Goal: Task Accomplishment & Management: Complete application form

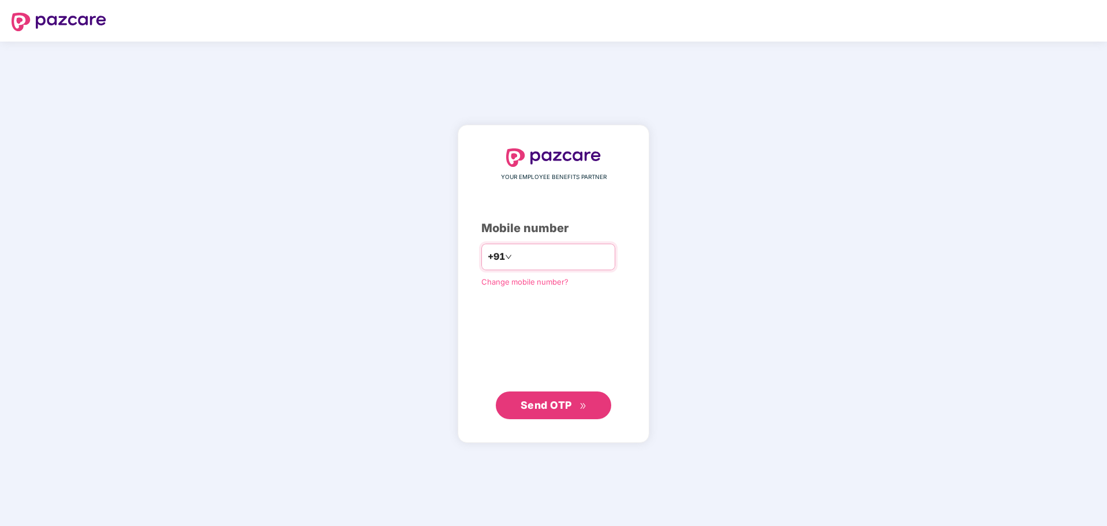
click at [525, 262] on input "number" at bounding box center [561, 257] width 95 height 18
type input "**********"
click at [575, 410] on span "Send OTP" at bounding box center [554, 405] width 66 height 16
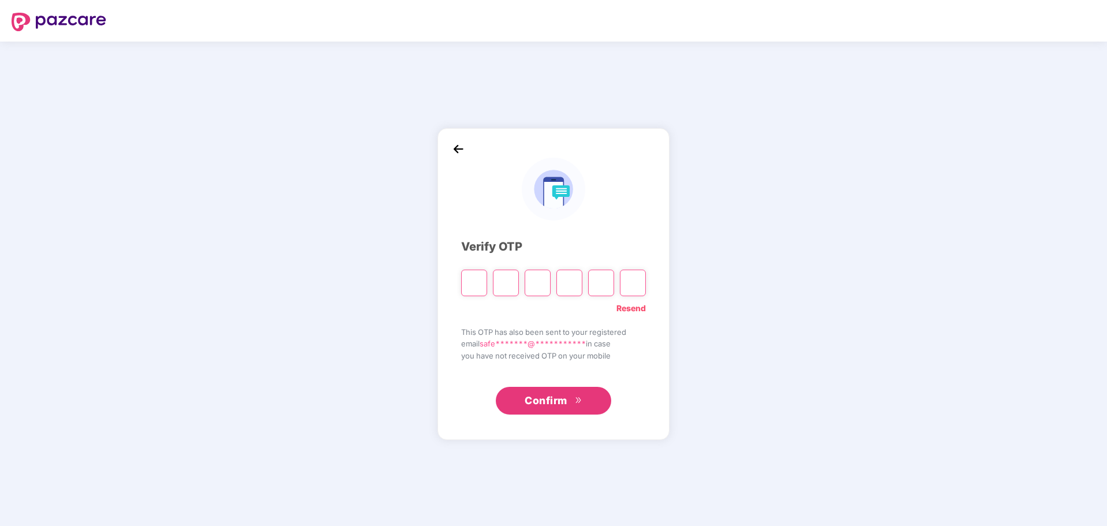
click at [478, 291] on input "Please enter verification code. Digit 1" at bounding box center [474, 282] width 26 height 27
paste input "*"
type input "*"
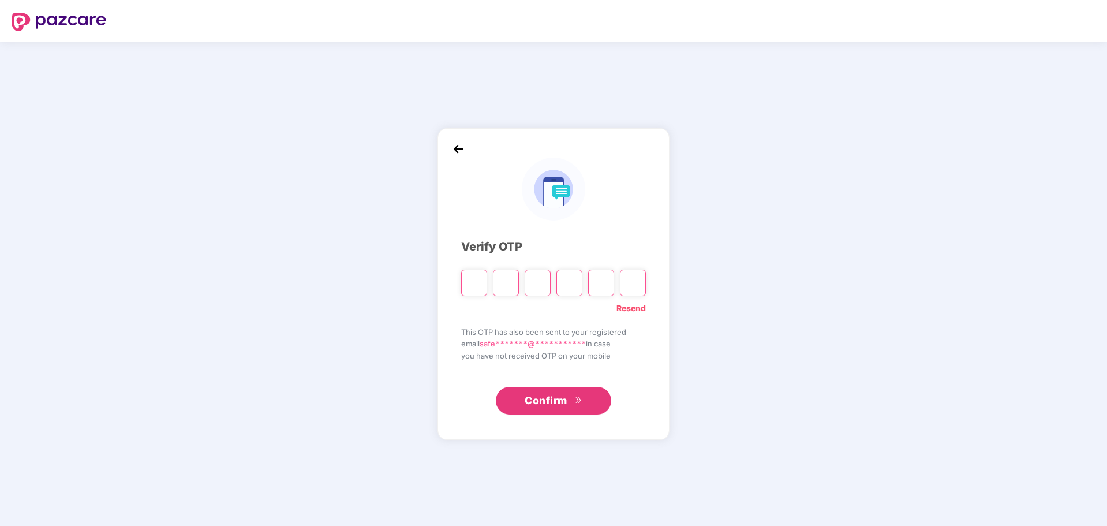
type input "*"
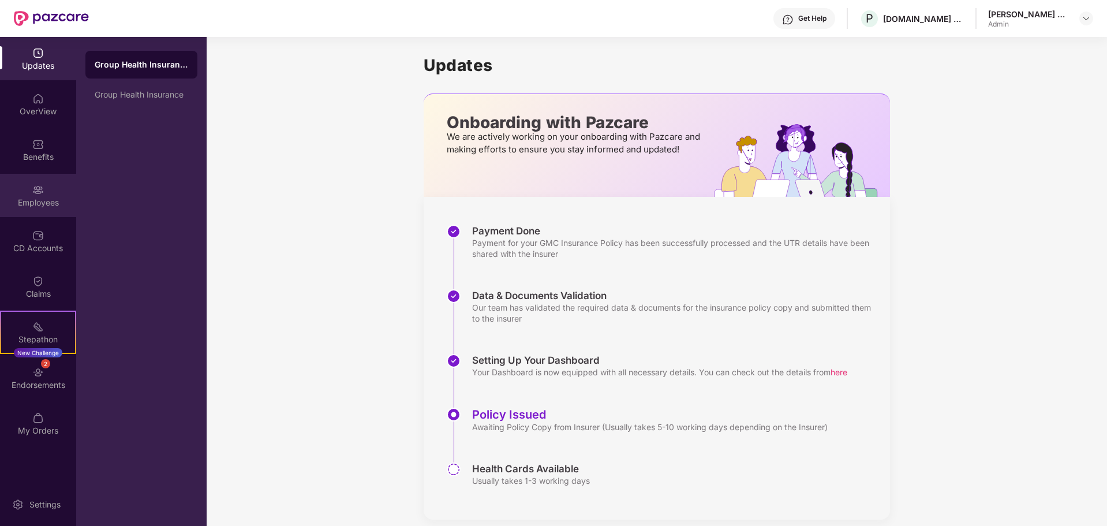
click at [29, 196] on div "Employees" at bounding box center [38, 195] width 76 height 43
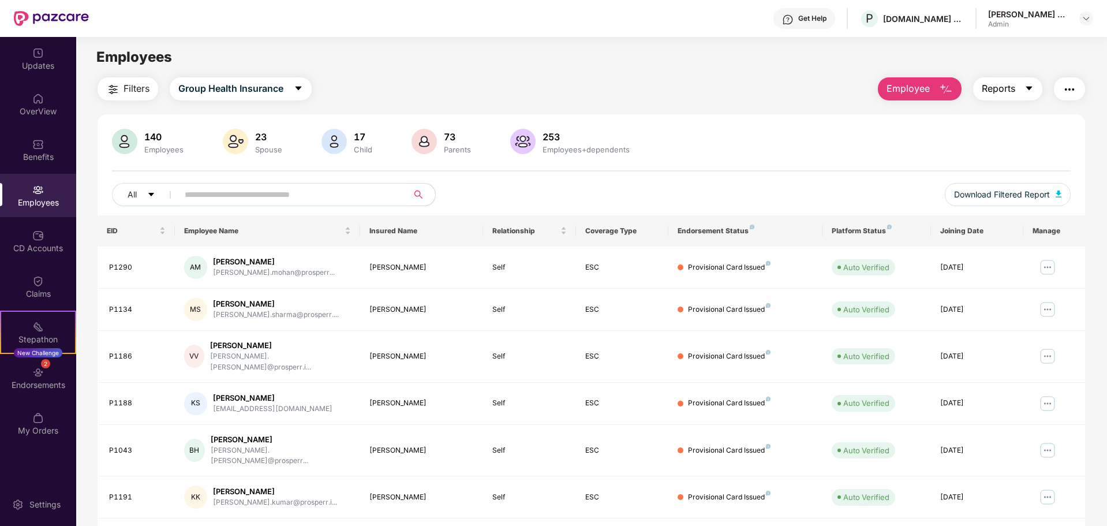
click at [996, 96] on button "Reports" at bounding box center [1007, 88] width 69 height 23
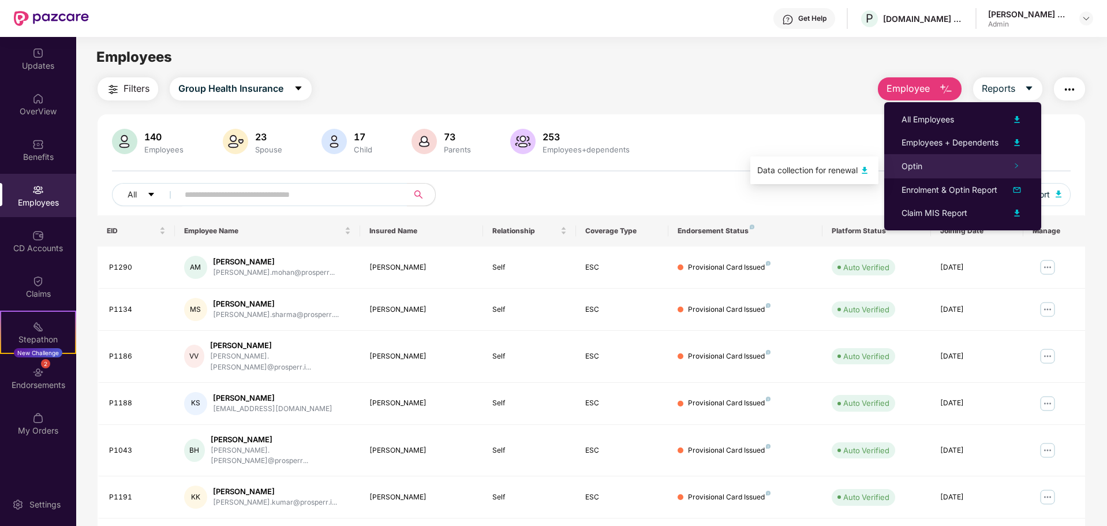
click at [958, 160] on div "Optin" at bounding box center [962, 166] width 157 height 24
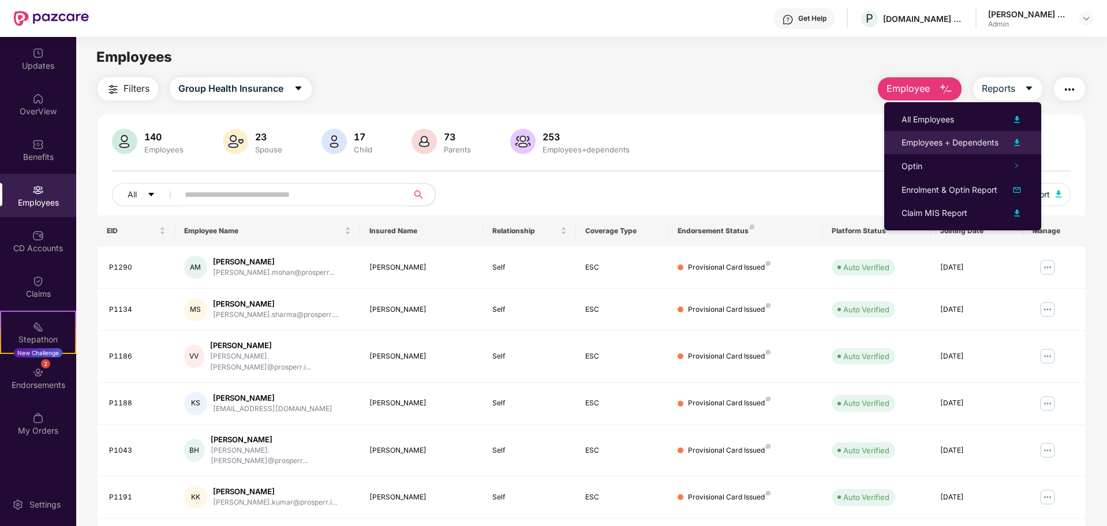
click at [964, 145] on div "Employees + Dependents" at bounding box center [949, 142] width 97 height 13
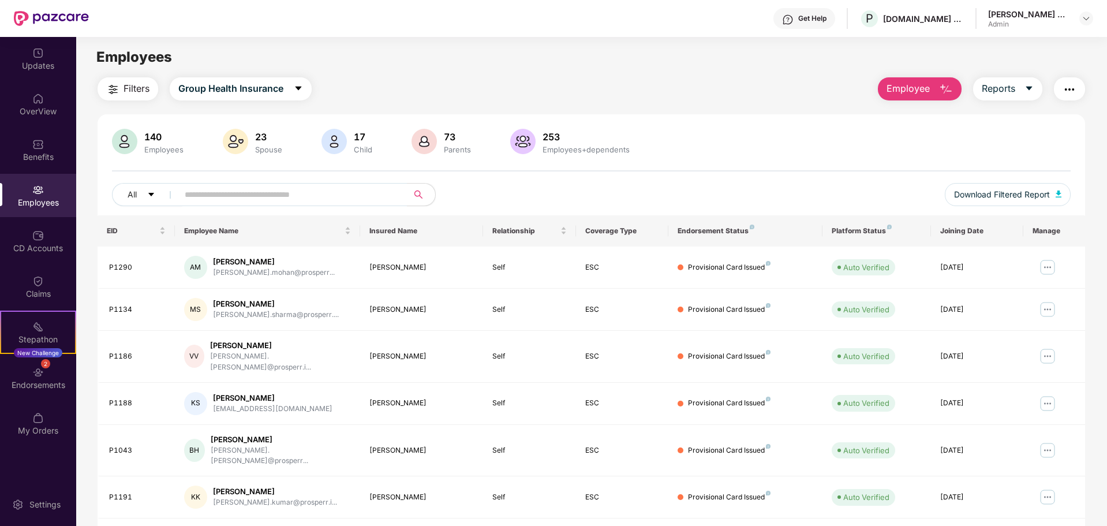
click at [913, 95] on span "Employee" at bounding box center [907, 88] width 43 height 14
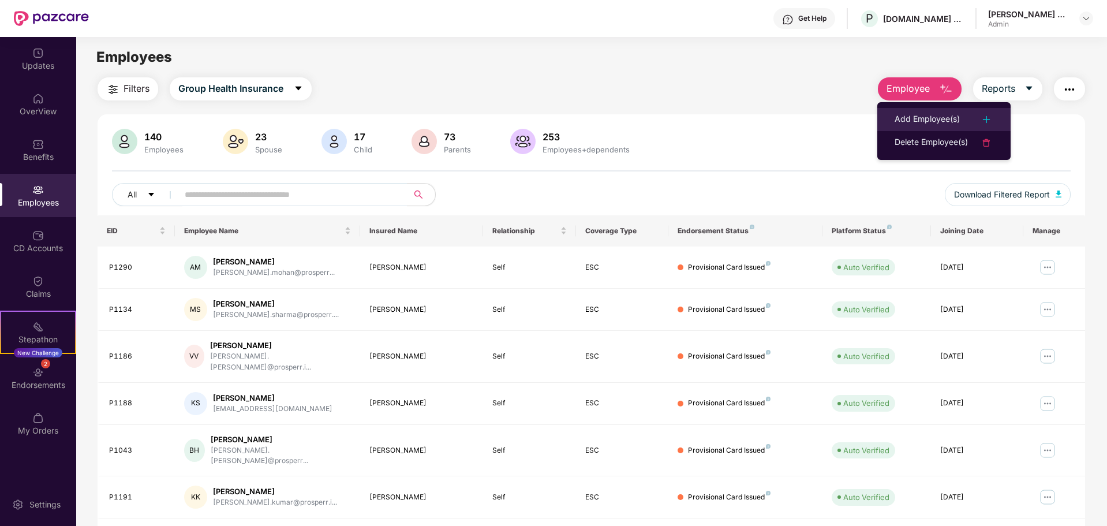
click at [908, 118] on div "Add Employee(s)" at bounding box center [926, 120] width 65 height 14
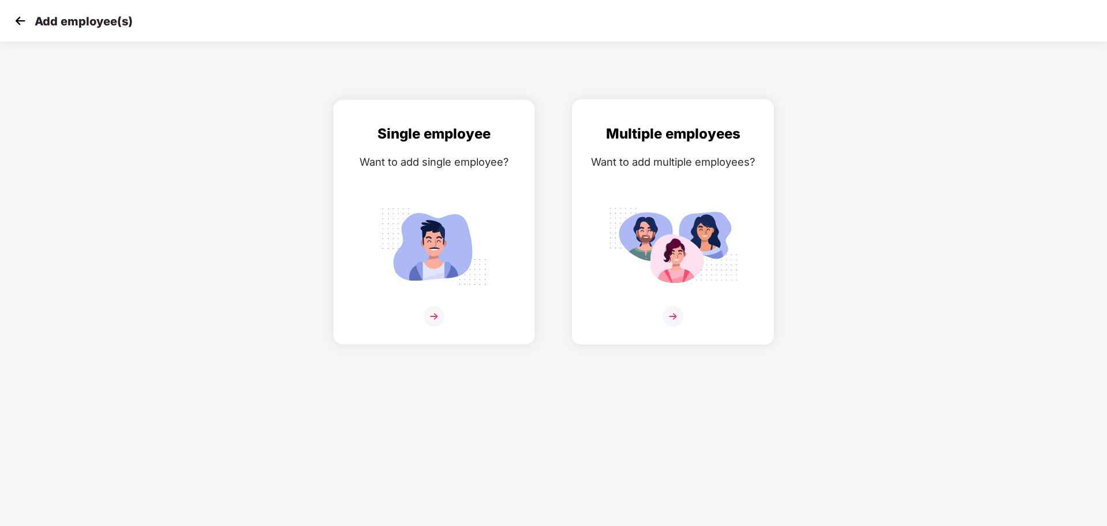
click at [656, 261] on img at bounding box center [672, 246] width 129 height 90
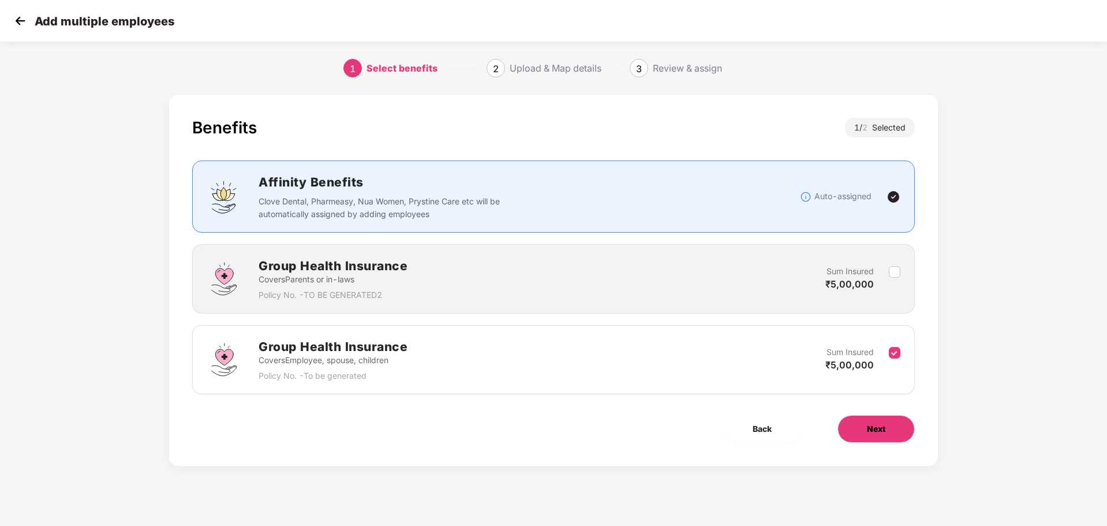
click at [854, 424] on button "Next" at bounding box center [875, 429] width 77 height 28
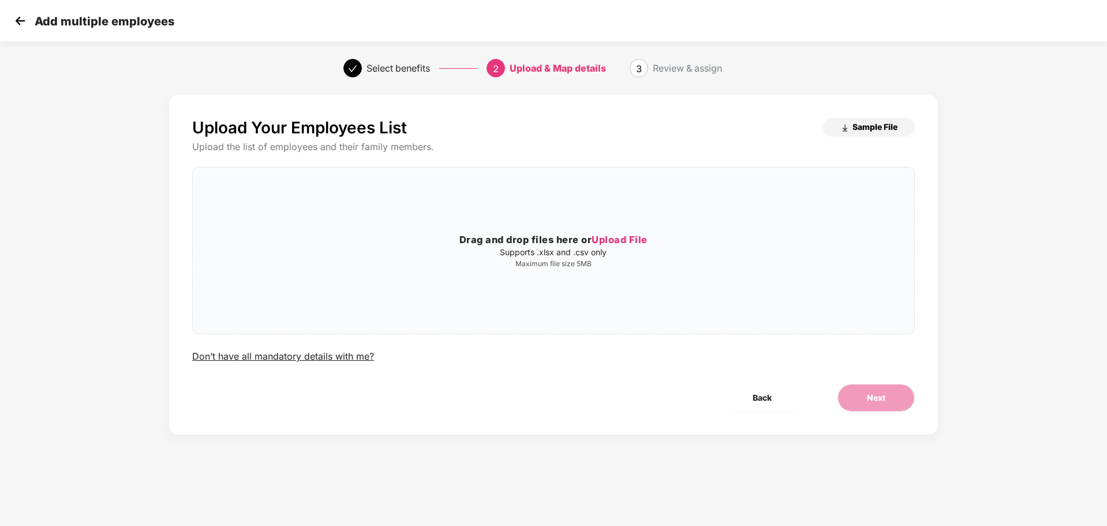
click at [861, 127] on span "Sample File" at bounding box center [874, 126] width 45 height 11
click at [630, 237] on span "Upload File" at bounding box center [620, 240] width 56 height 12
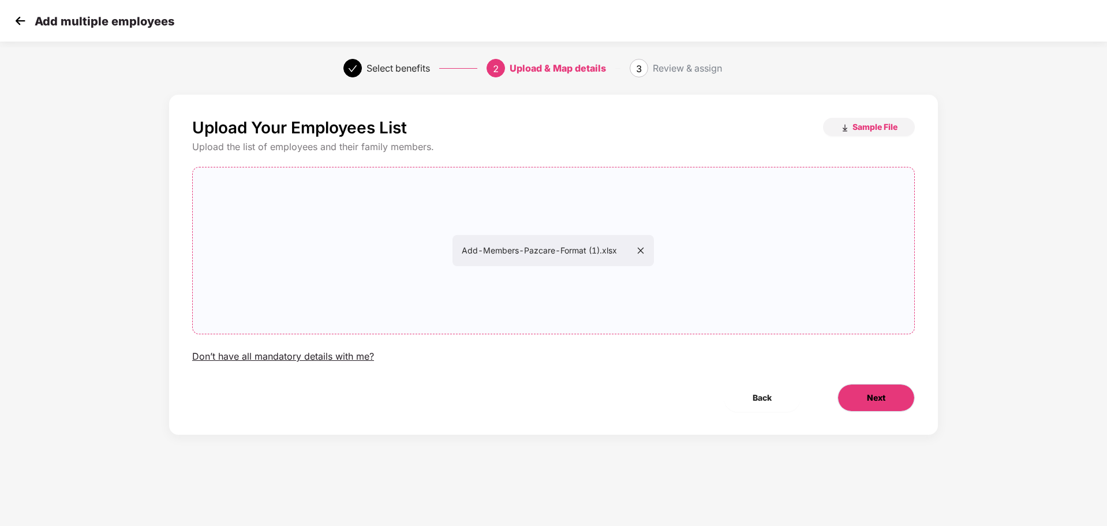
click at [862, 398] on button "Next" at bounding box center [875, 398] width 77 height 28
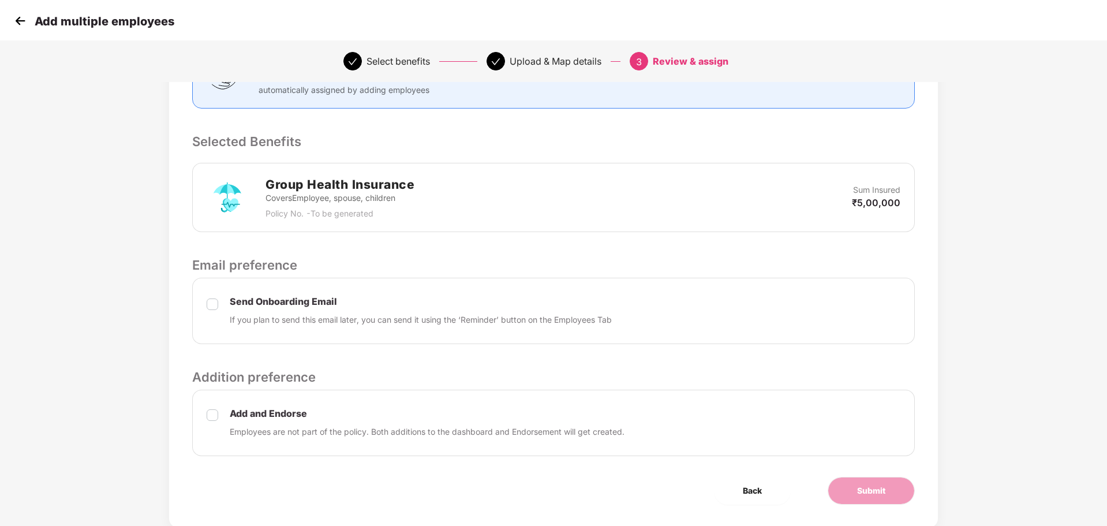
scroll to position [230, 0]
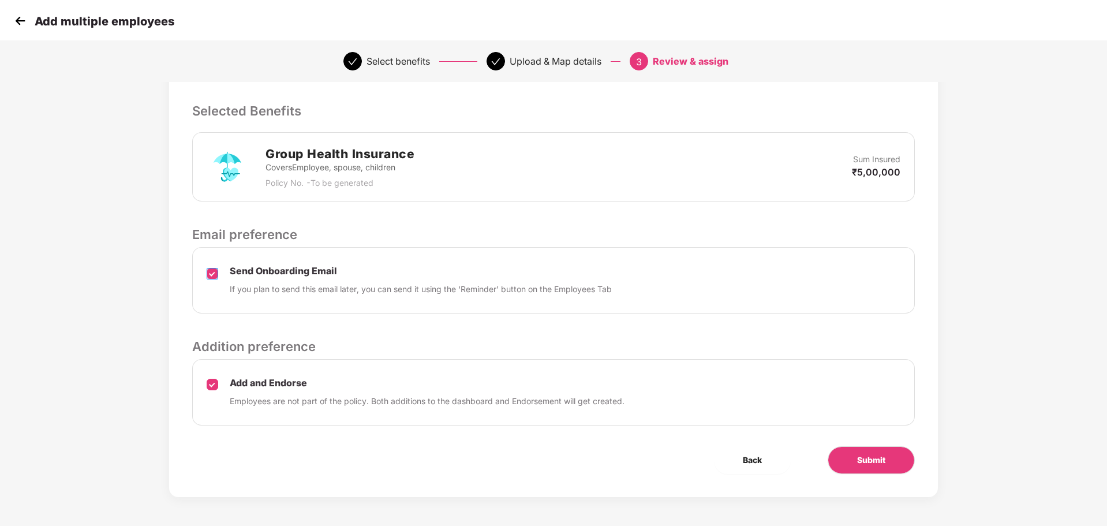
click at [212, 279] on label at bounding box center [213, 280] width 12 height 29
click at [841, 463] on button "Submit" at bounding box center [871, 460] width 87 height 28
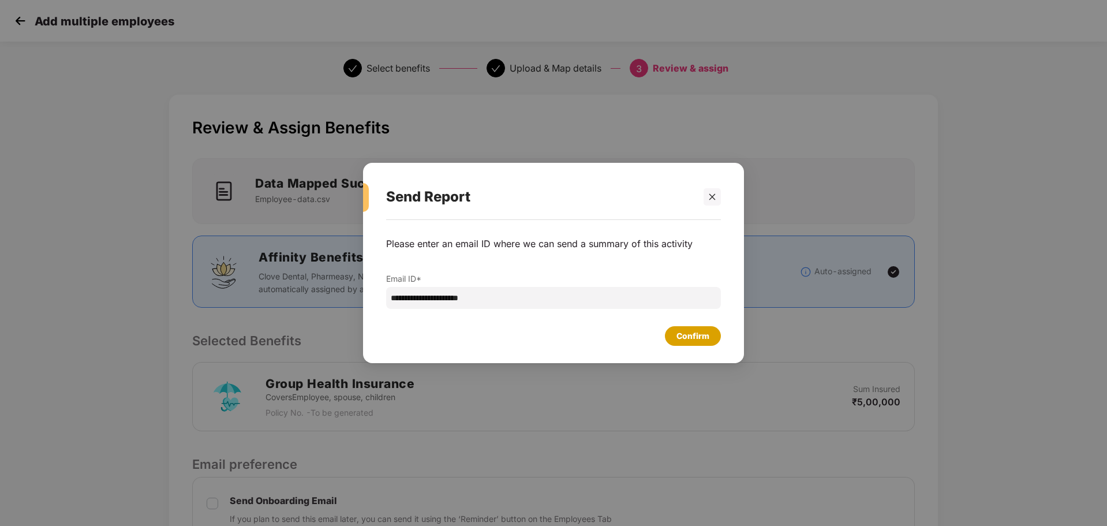
click at [688, 336] on div "Confirm" at bounding box center [692, 336] width 33 height 13
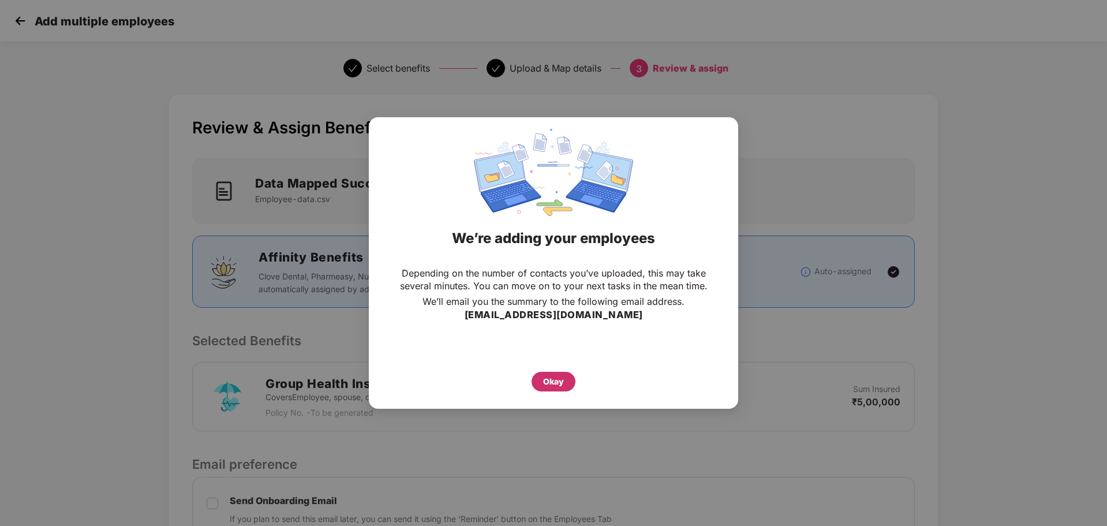
click at [546, 387] on div "Okay" at bounding box center [553, 381] width 21 height 13
